Goal: Information Seeking & Learning: Learn about a topic

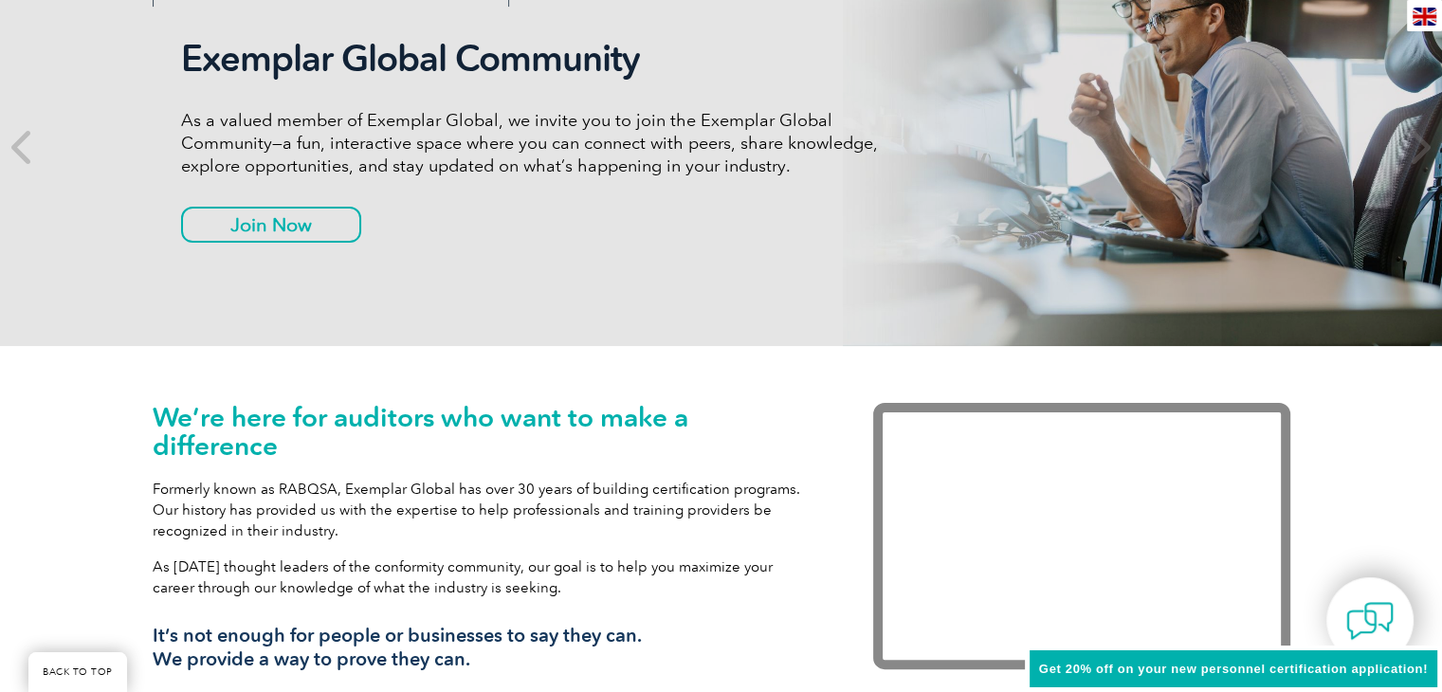
scroll to position [126, 0]
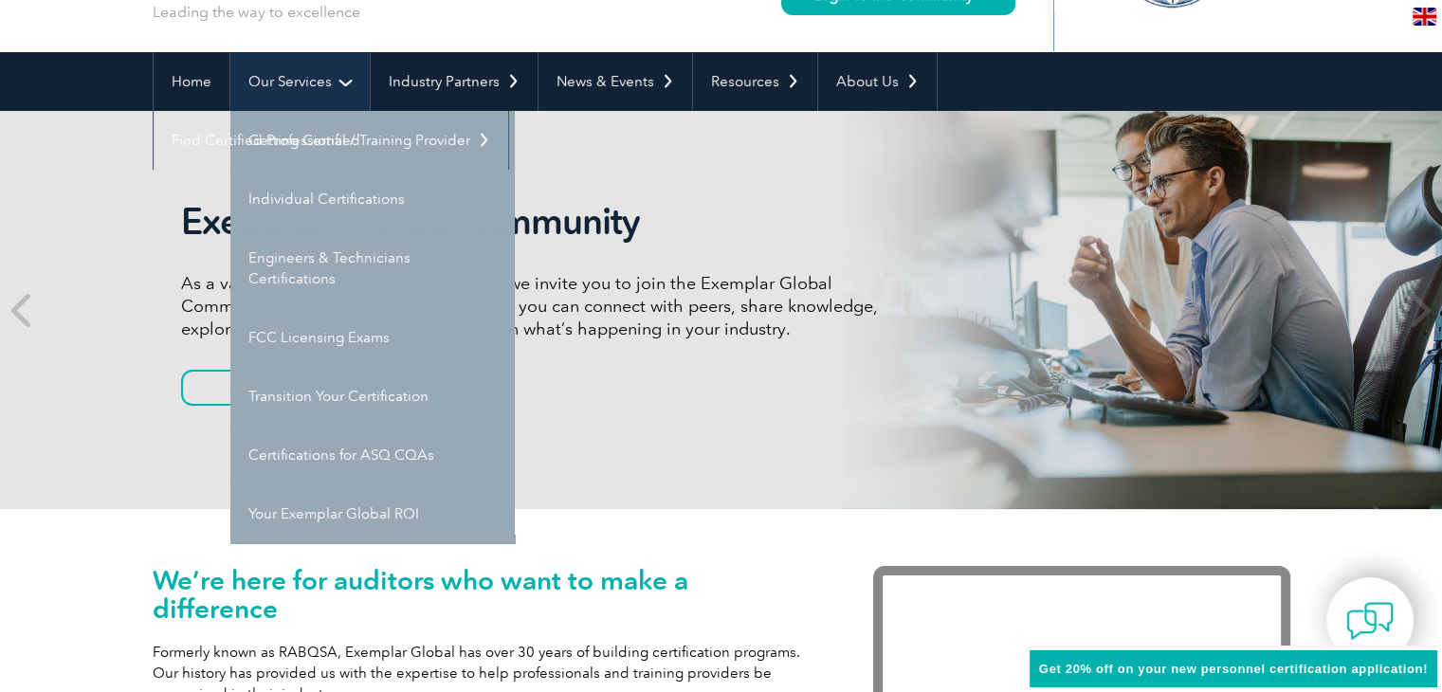
click at [299, 73] on link "Our Services" at bounding box center [299, 81] width 139 height 59
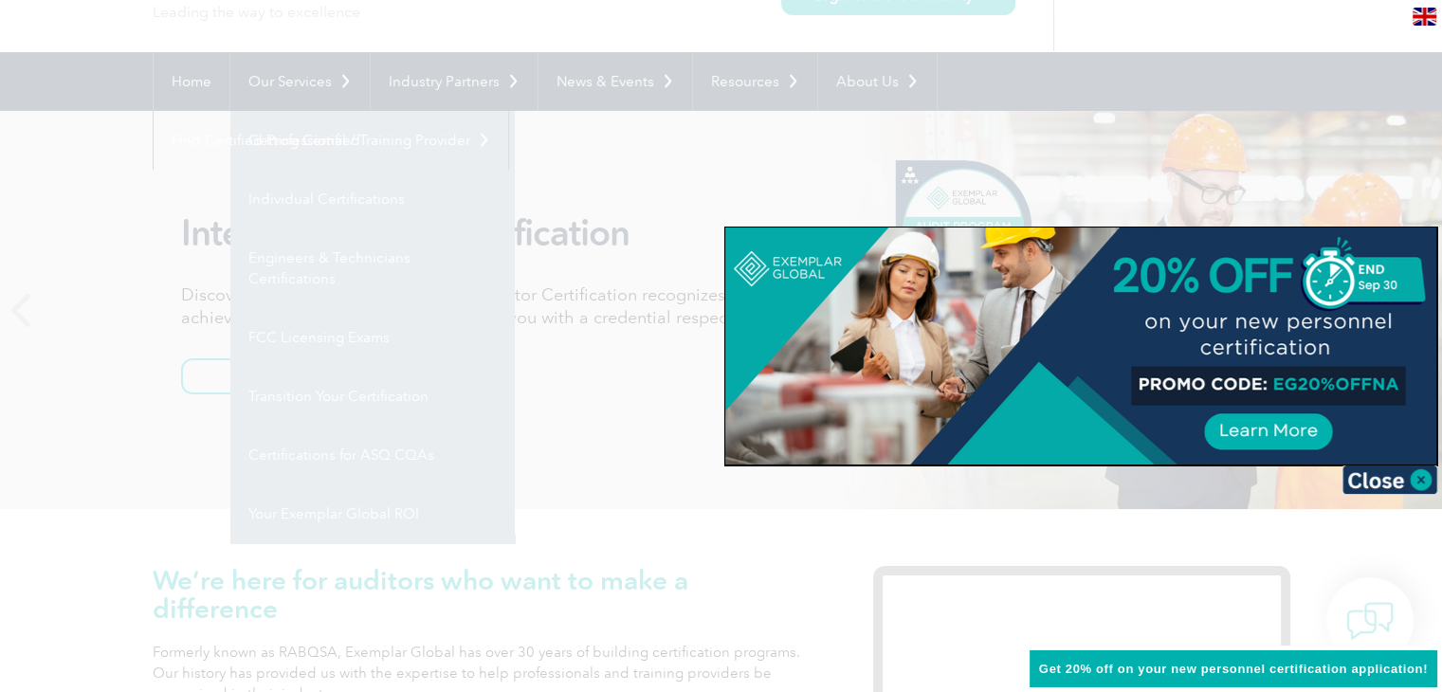
click at [1372, 145] on div at bounding box center [721, 346] width 1442 height 692
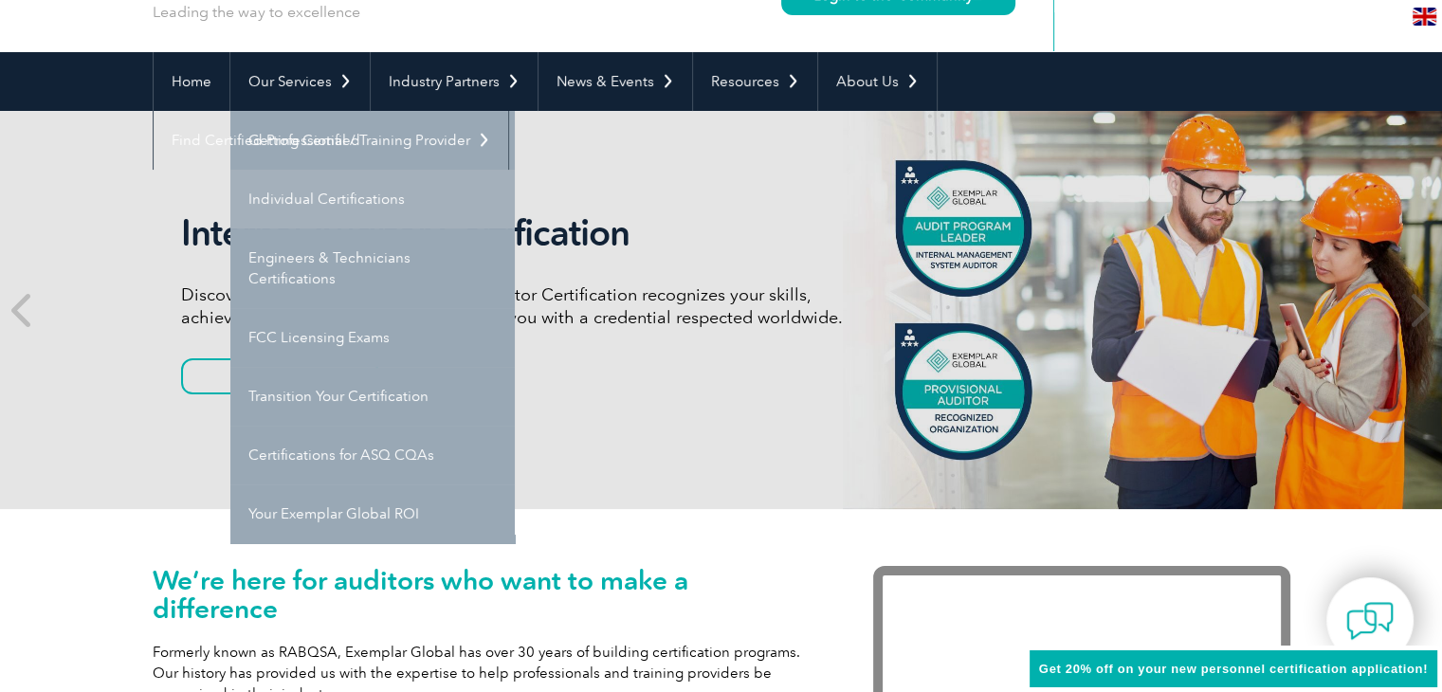
click at [308, 196] on link "Individual Certifications" at bounding box center [372, 199] width 284 height 59
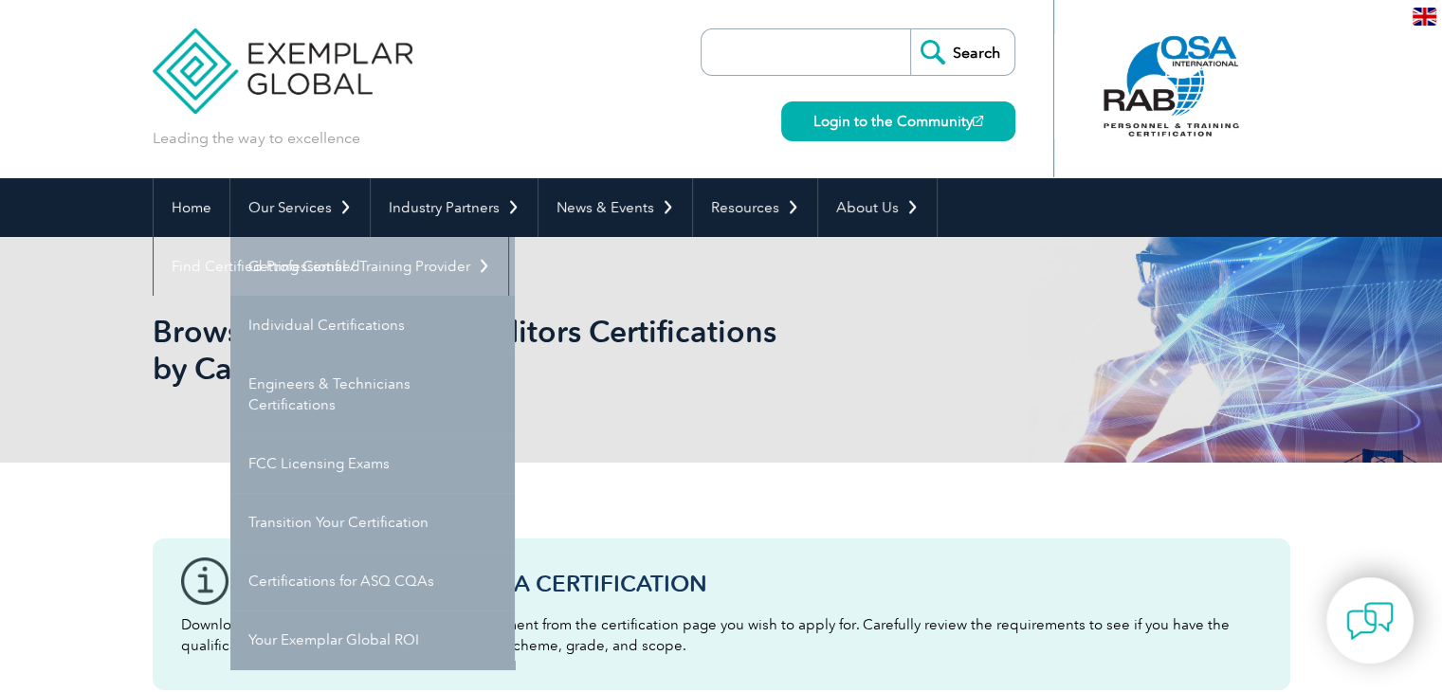
click at [347, 259] on link "Getting Certified" at bounding box center [372, 266] width 284 height 59
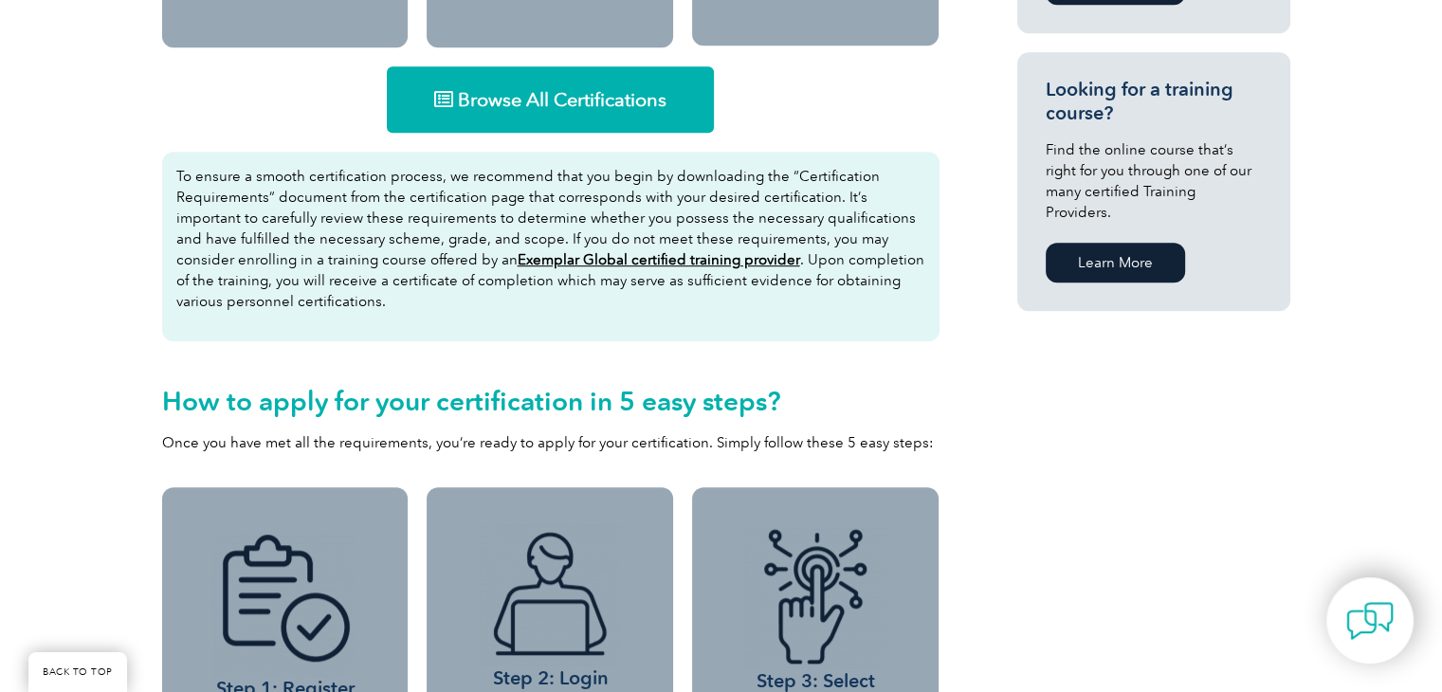
scroll to position [1319, 0]
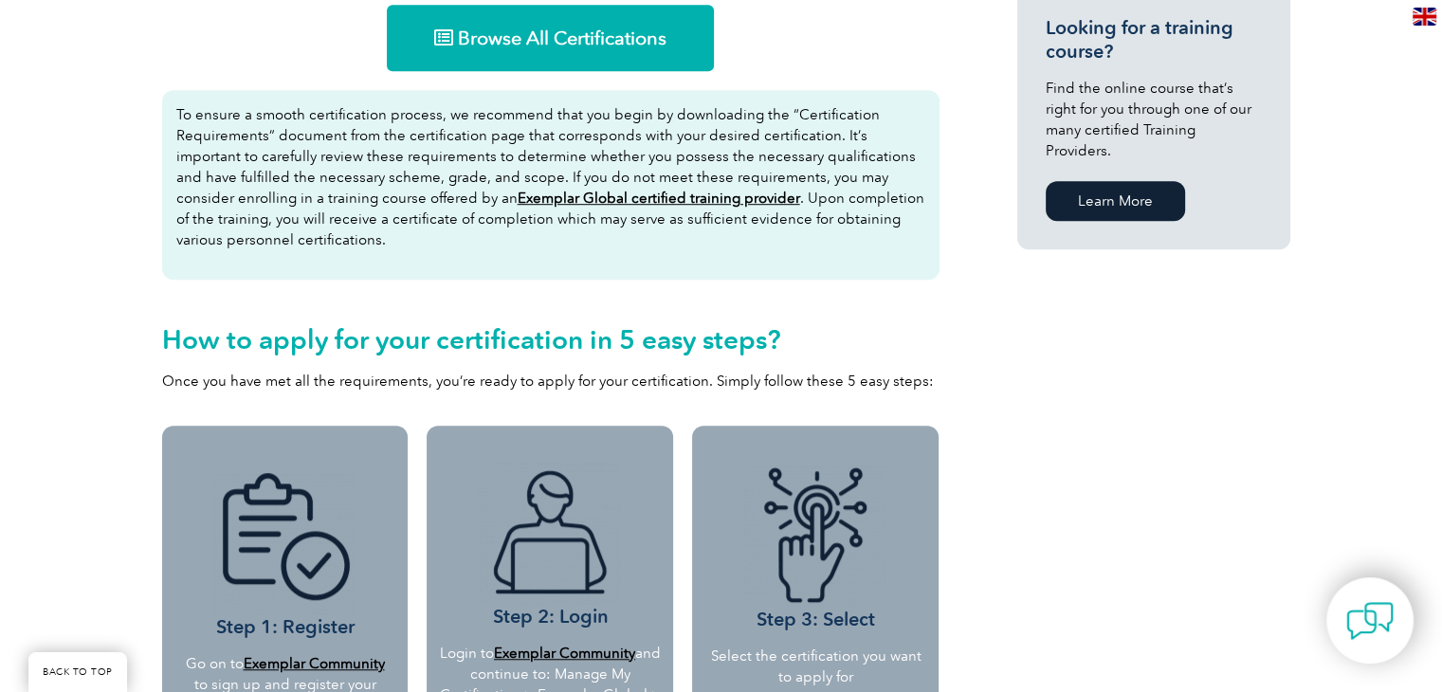
click at [558, 45] on span "Browse All Certifications" at bounding box center [562, 37] width 209 height 19
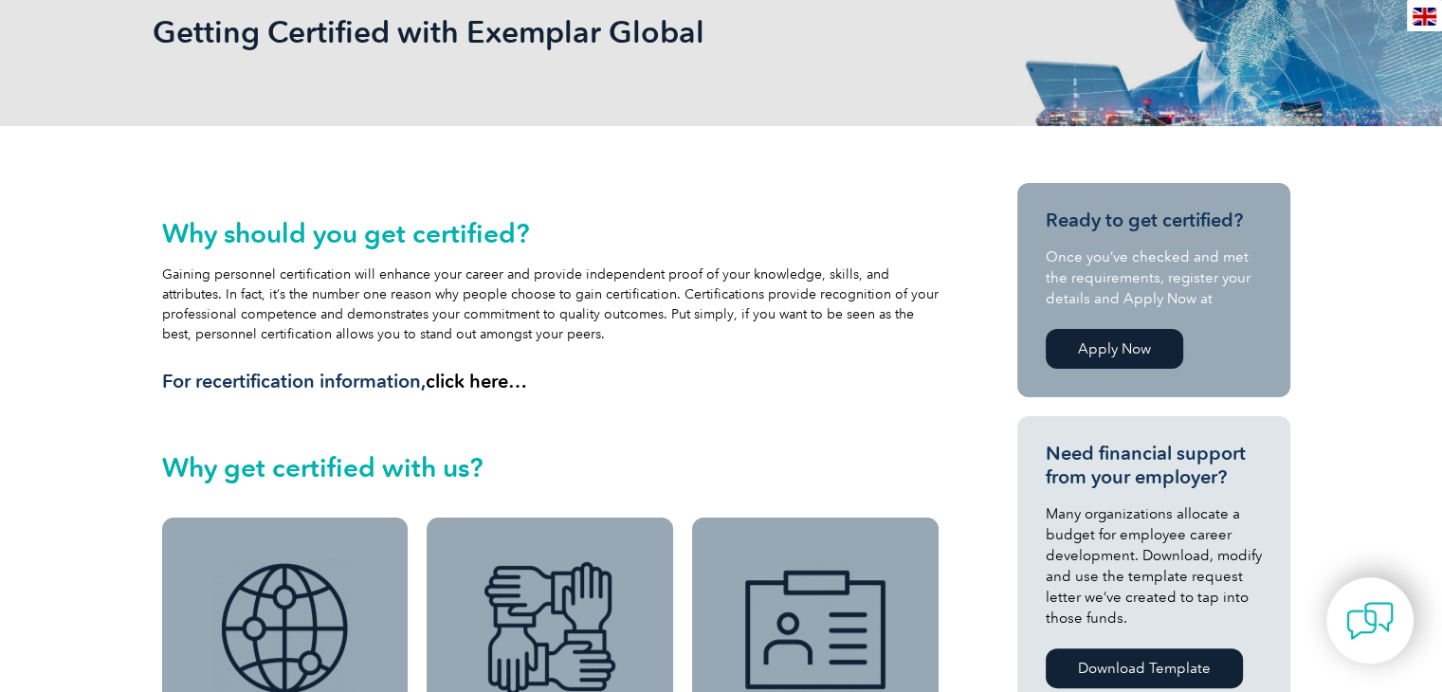
scroll to position [55, 0]
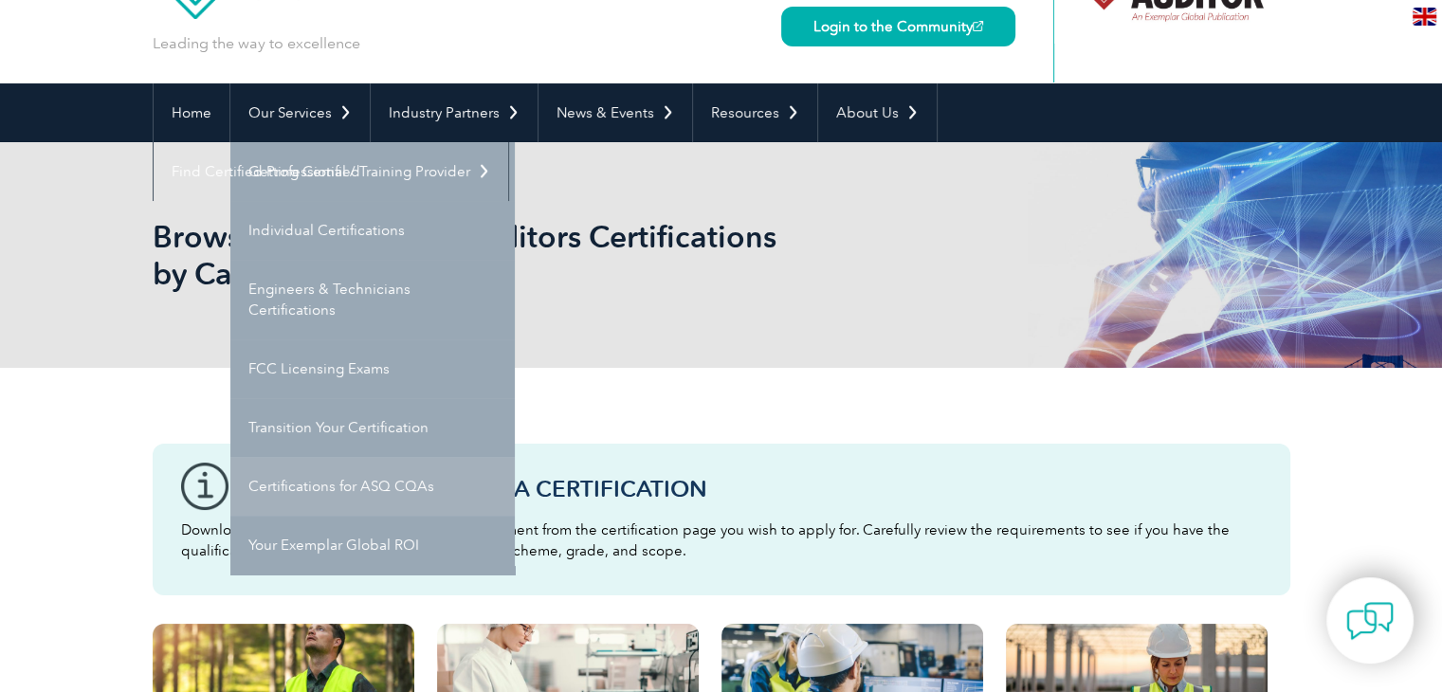
scroll to position [126, 0]
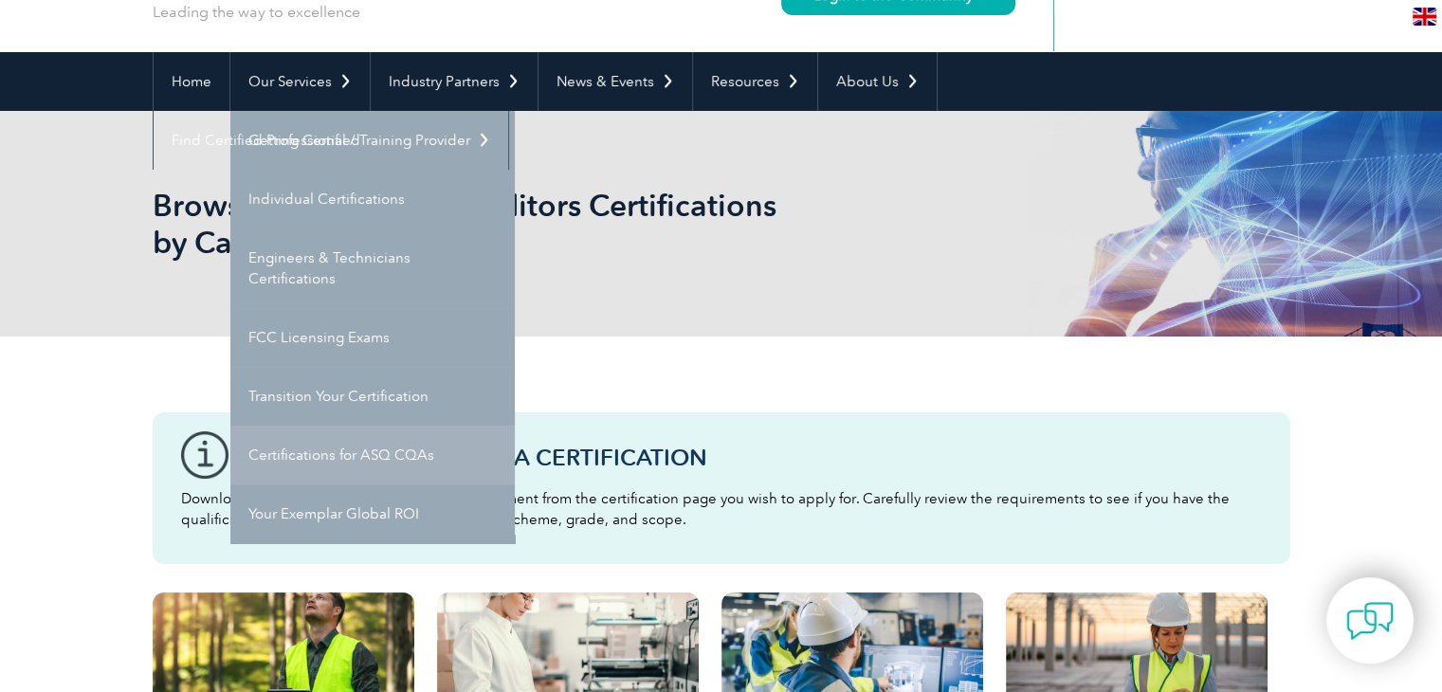
click at [368, 458] on link "Certifications for ASQ CQAs" at bounding box center [372, 455] width 284 height 59
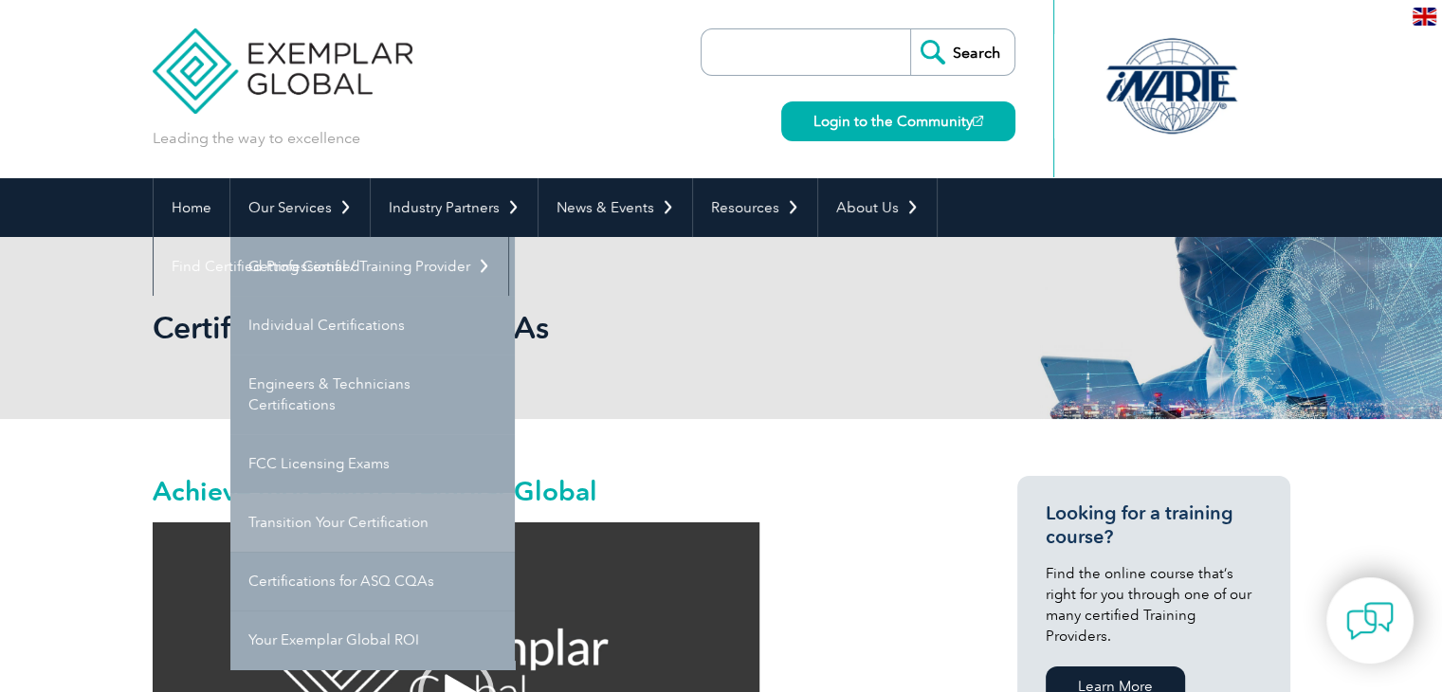
click at [385, 520] on link "Transition Your Certification" at bounding box center [372, 522] width 284 height 59
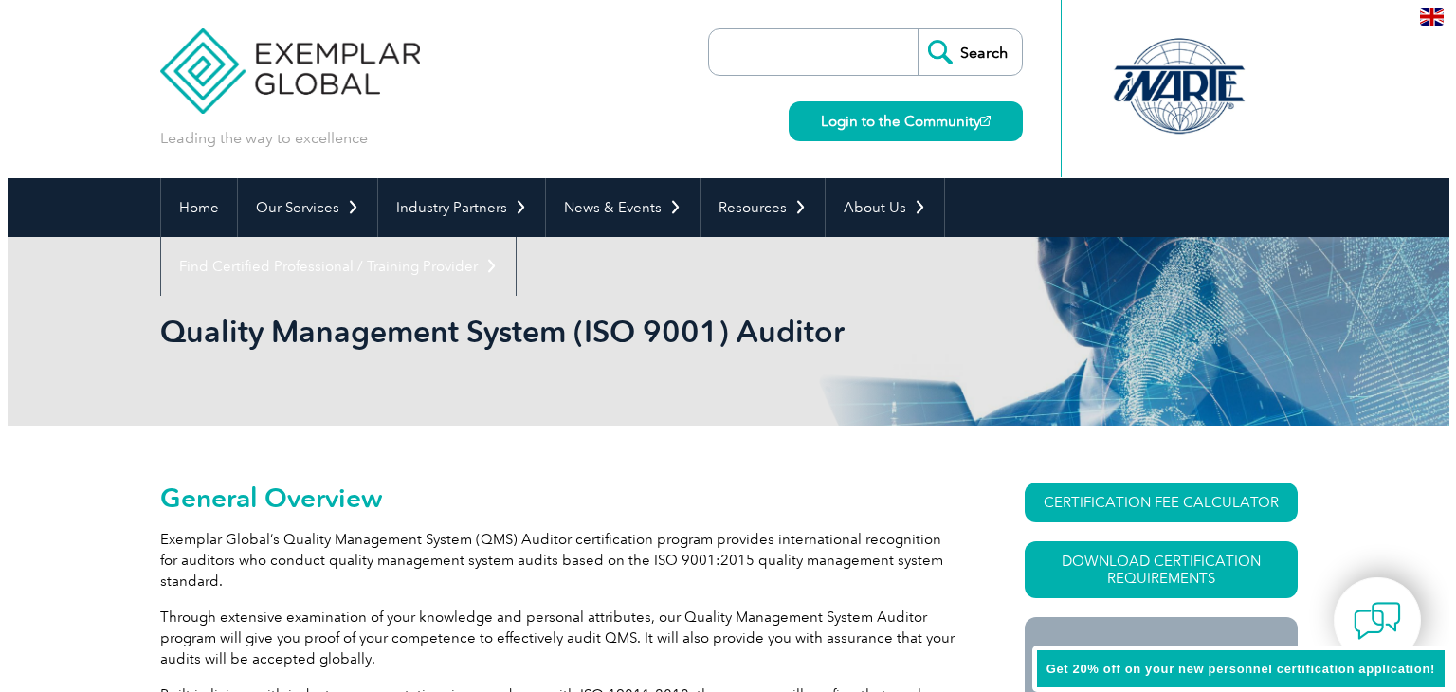
scroll to position [115, 0]
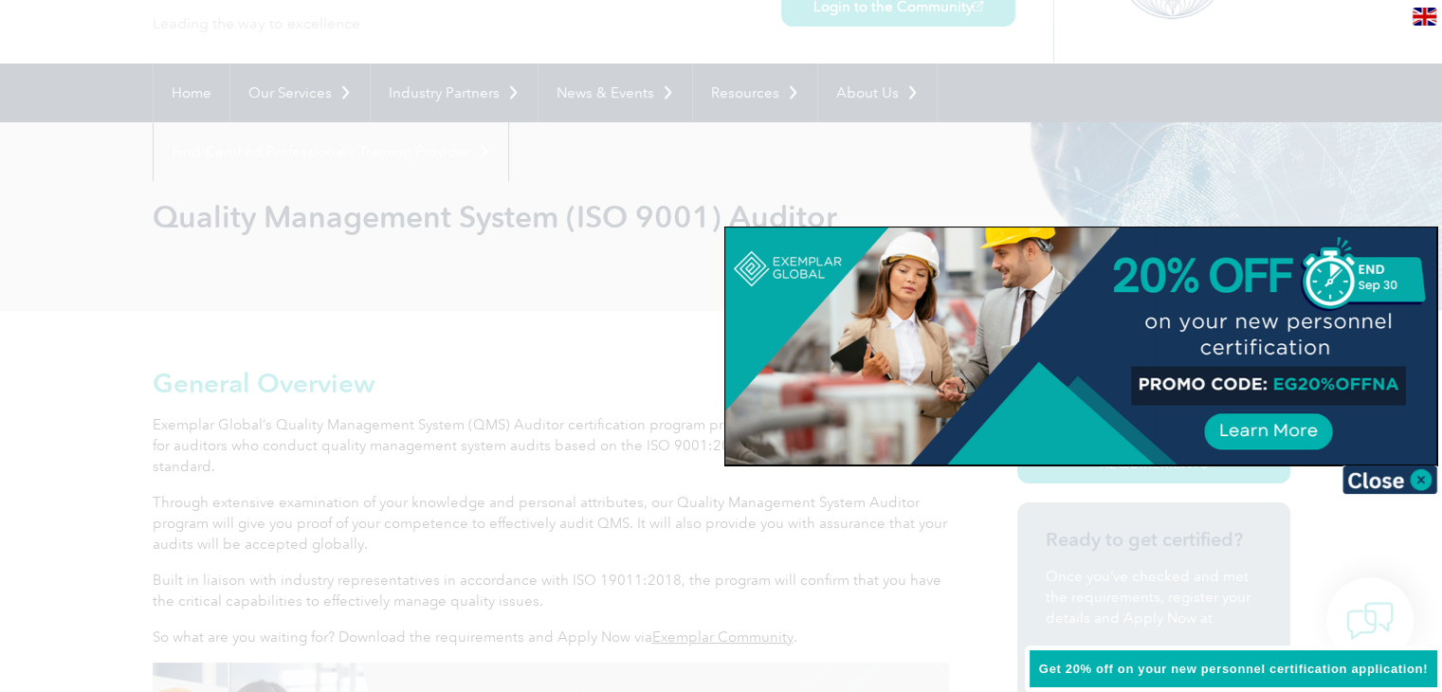
click at [1182, 381] on div at bounding box center [1080, 345] width 711 height 237
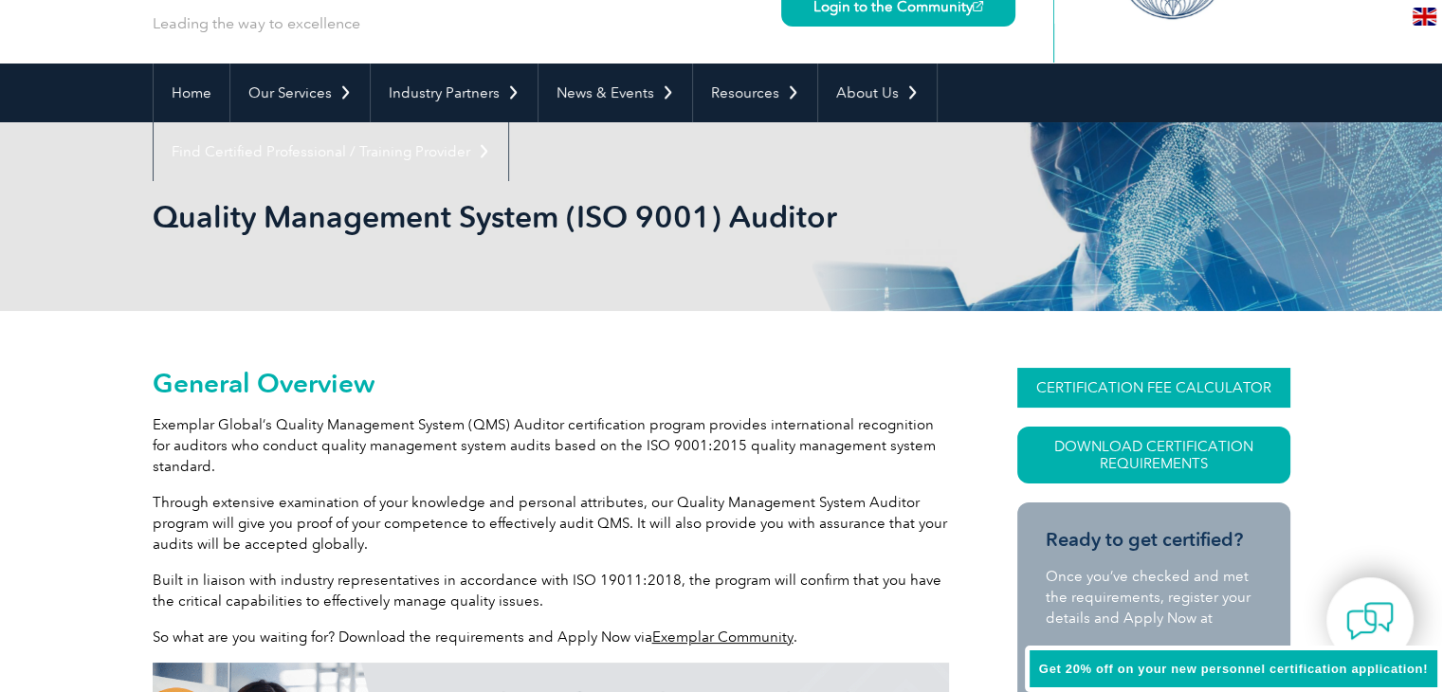
click at [1153, 389] on link "CERTIFICATION FEE CALCULATOR" at bounding box center [1153, 388] width 273 height 40
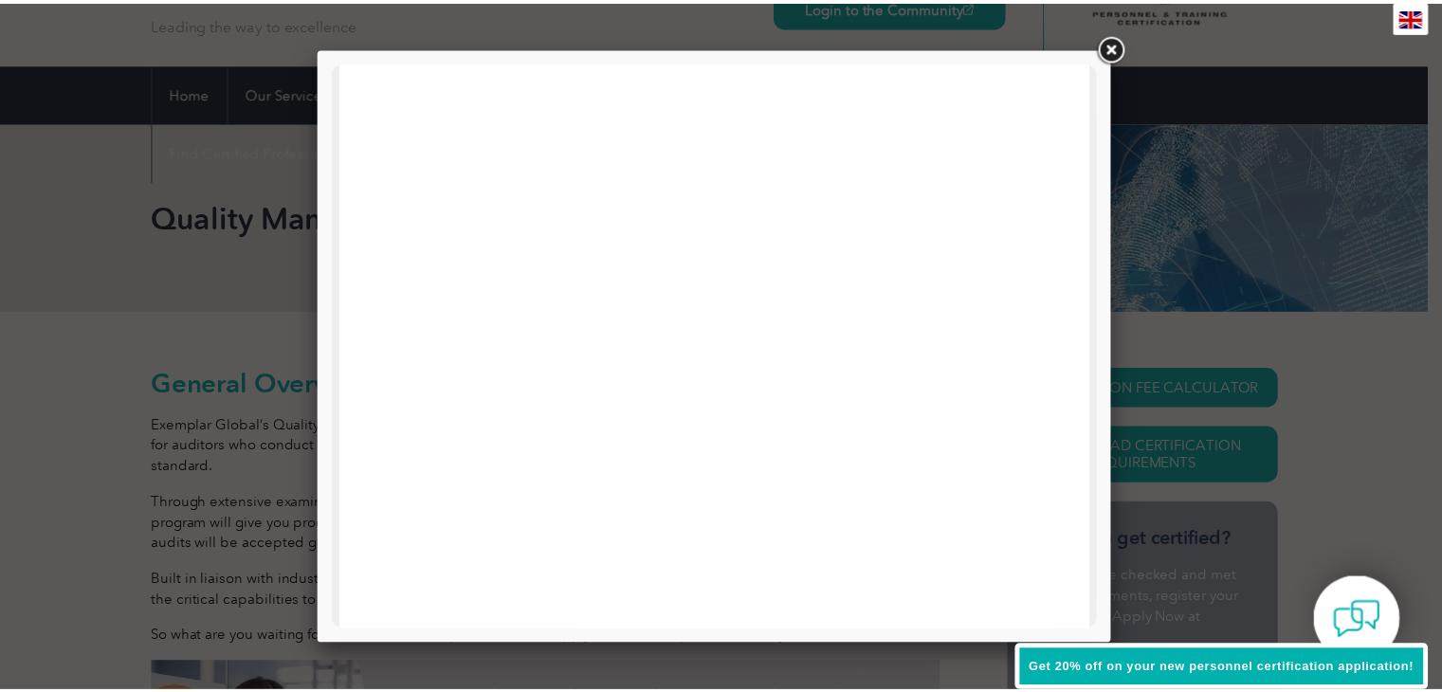
scroll to position [695, 0]
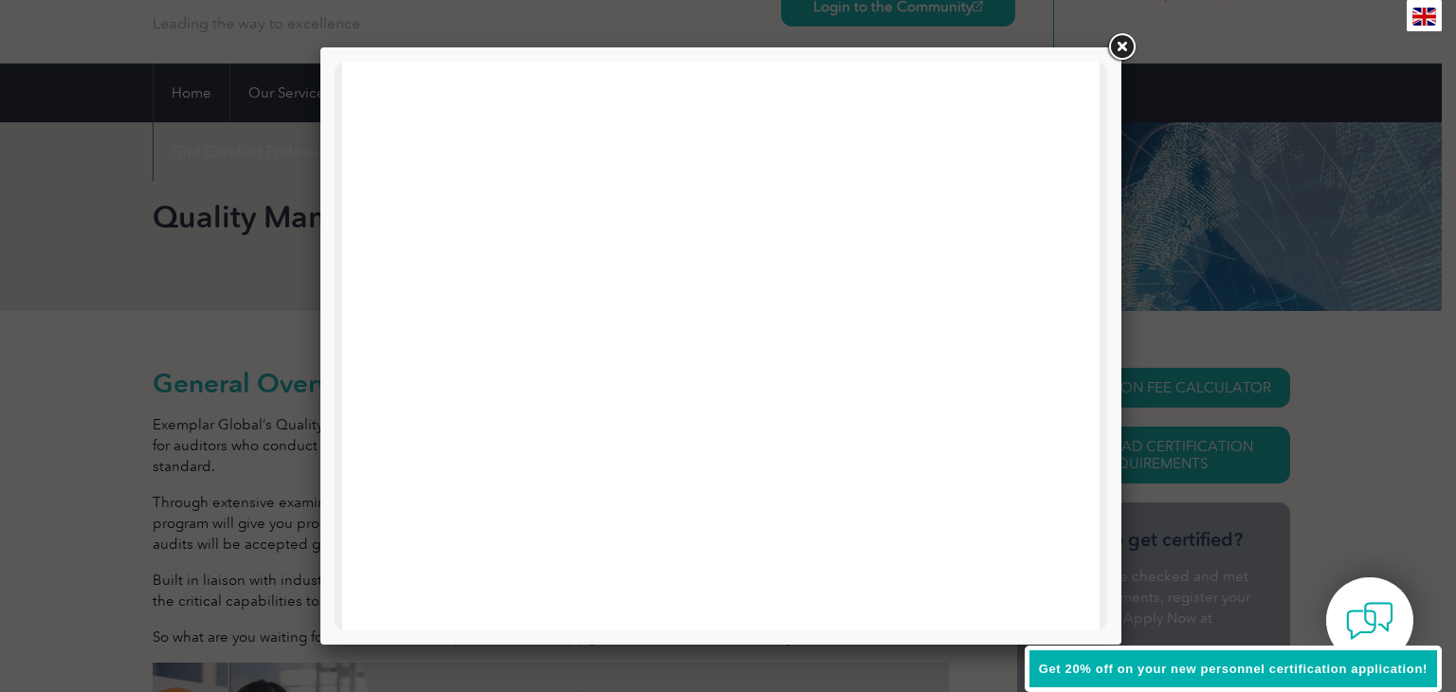
click at [1116, 46] on link at bounding box center [1121, 47] width 34 height 34
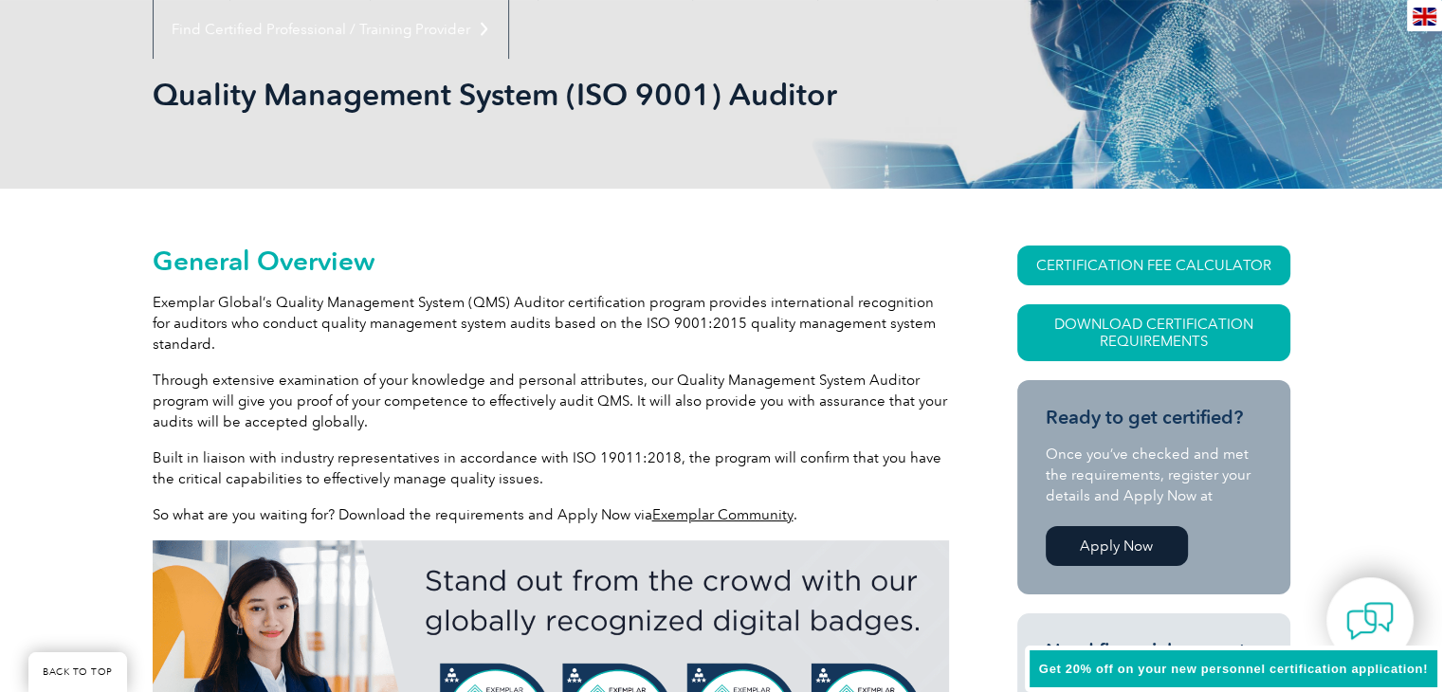
scroll to position [368, 0]
